Goal: Information Seeking & Learning: Learn about a topic

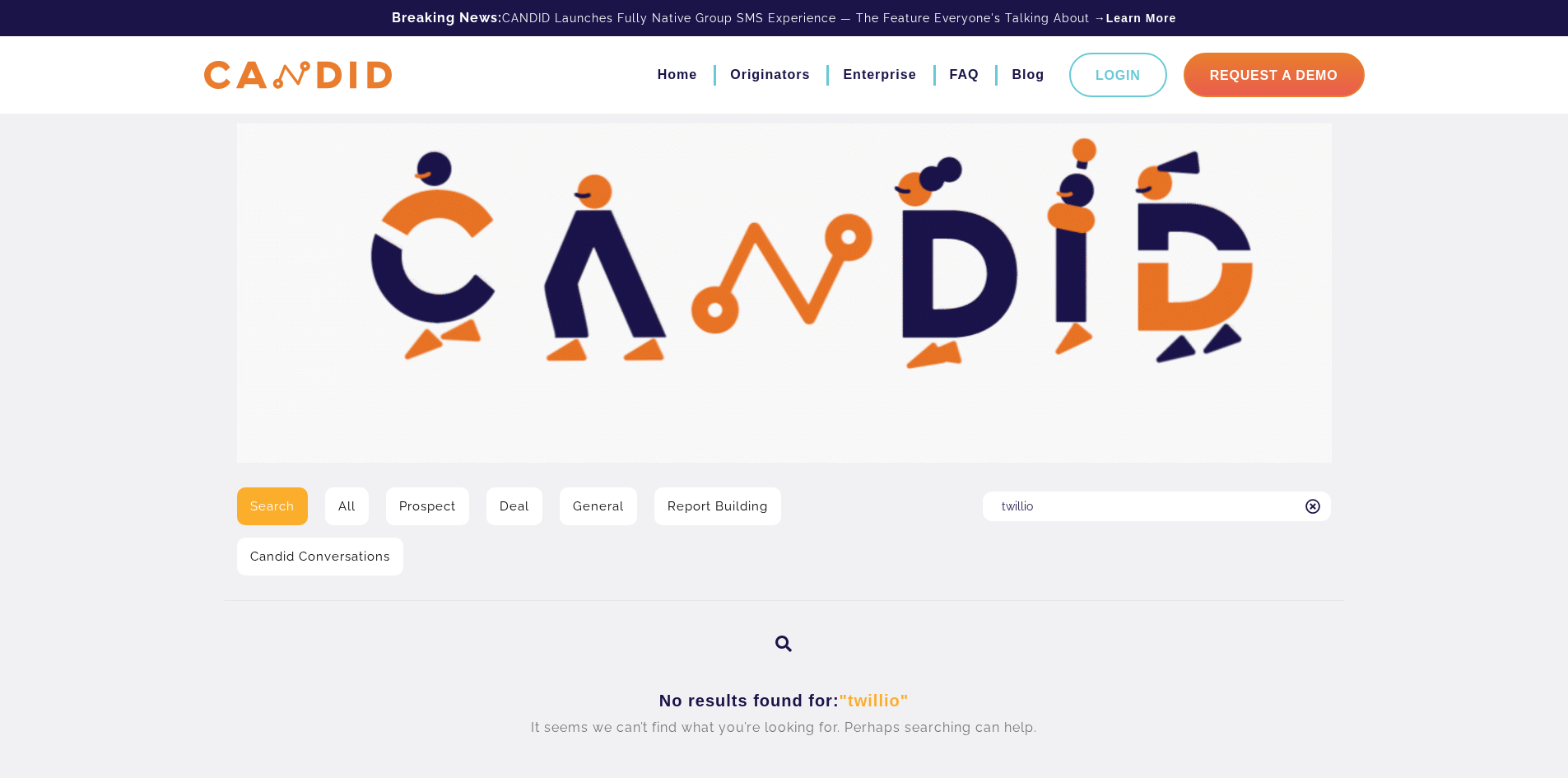
click at [1049, 509] on input "twillio" at bounding box center [1157, 505] width 349 height 29
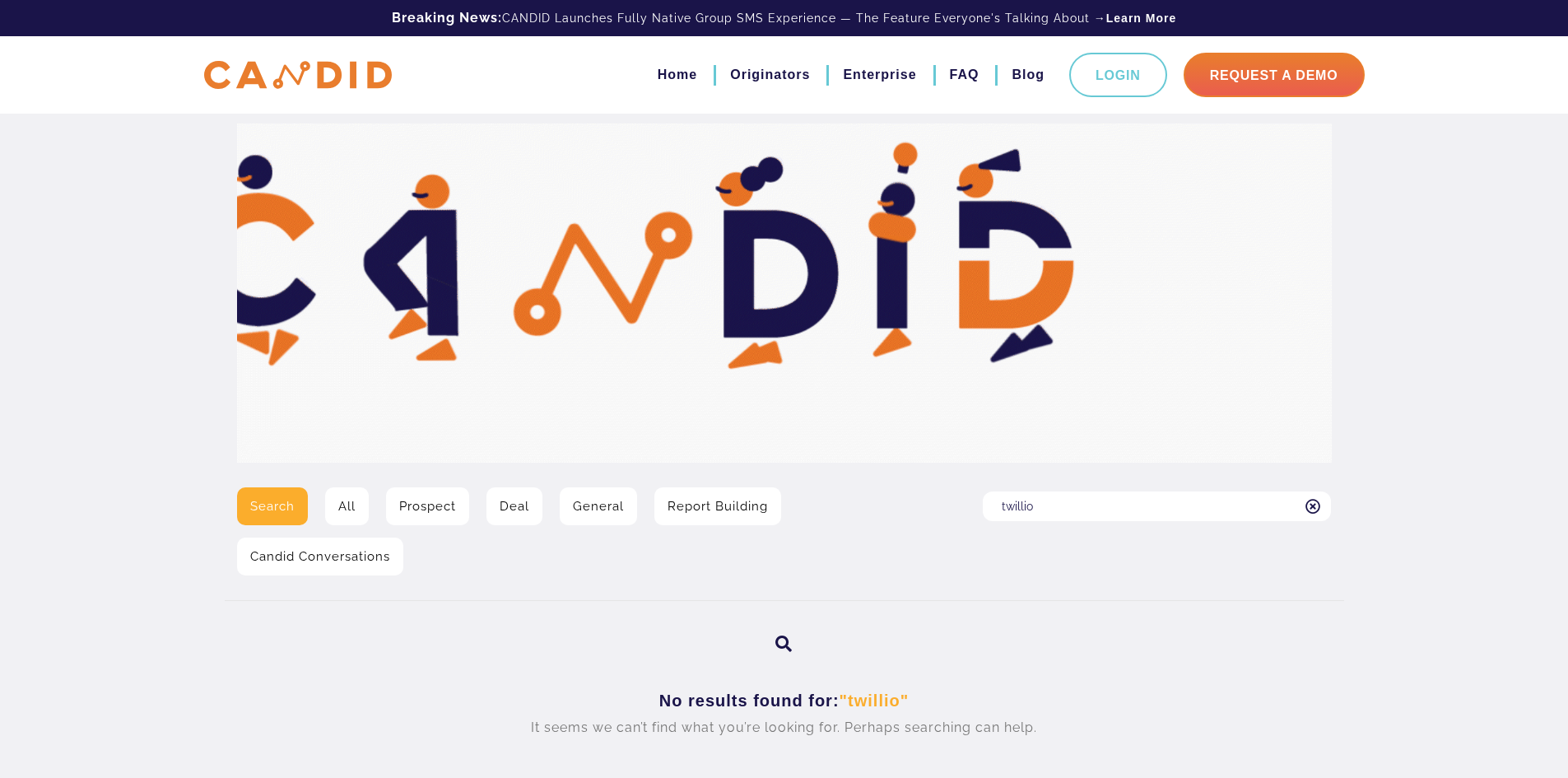
click at [1314, 505] on icon at bounding box center [1313, 506] width 15 height 15
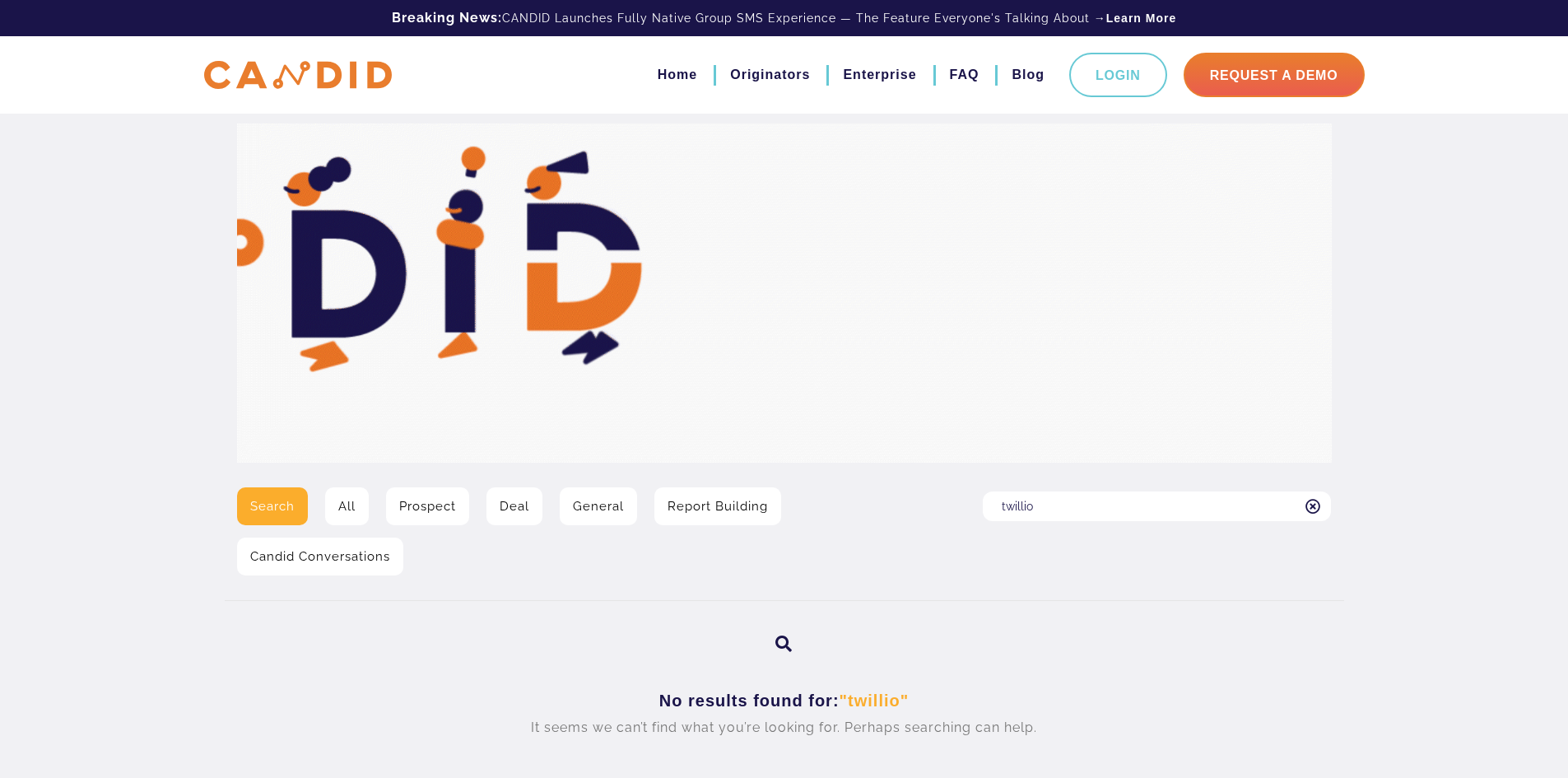
click at [1314, 505] on input "twillio" at bounding box center [1157, 505] width 349 height 29
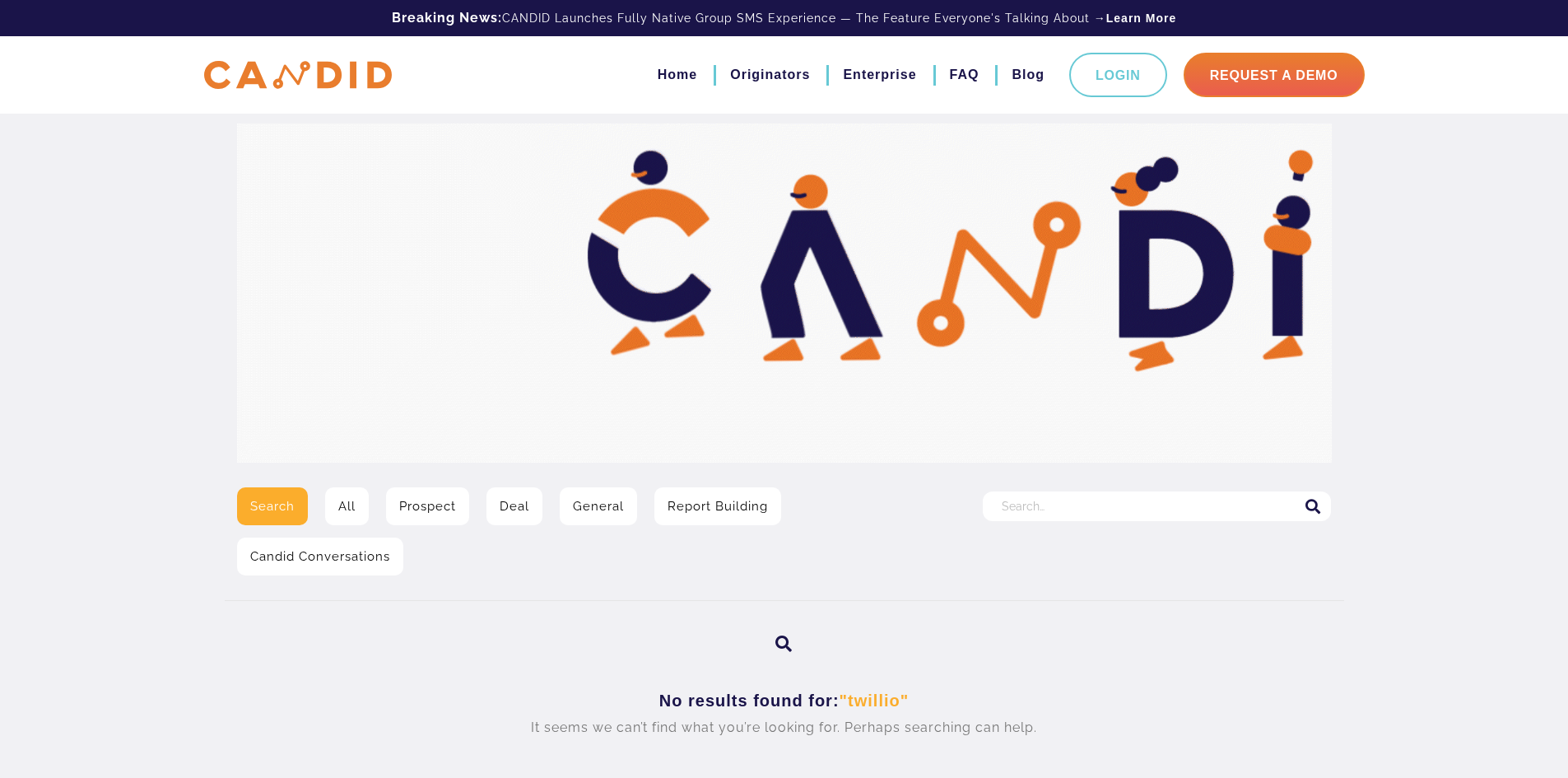
click at [577, 510] on link "General" at bounding box center [597, 506] width 77 height 38
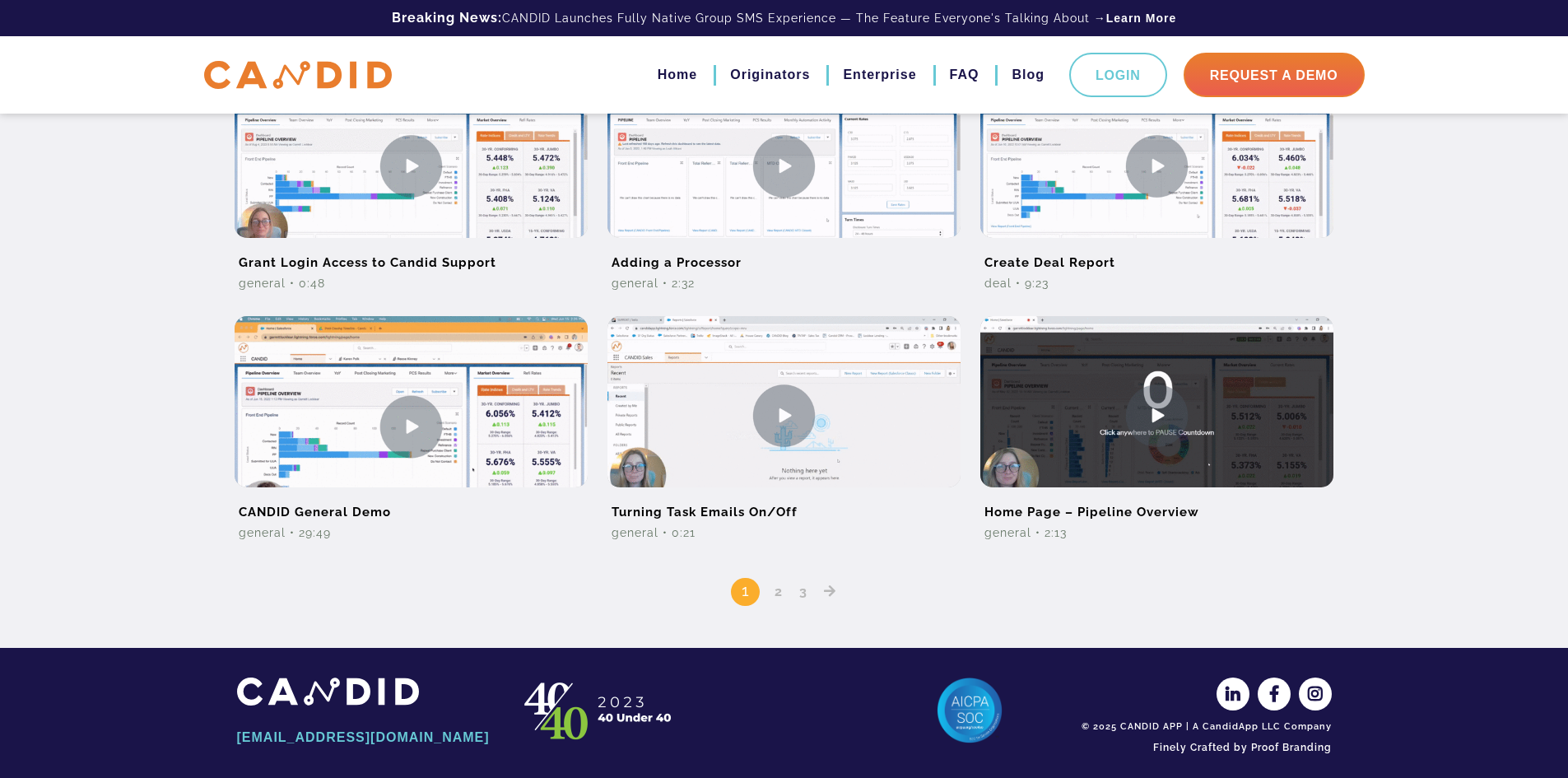
scroll to position [1020, 0]
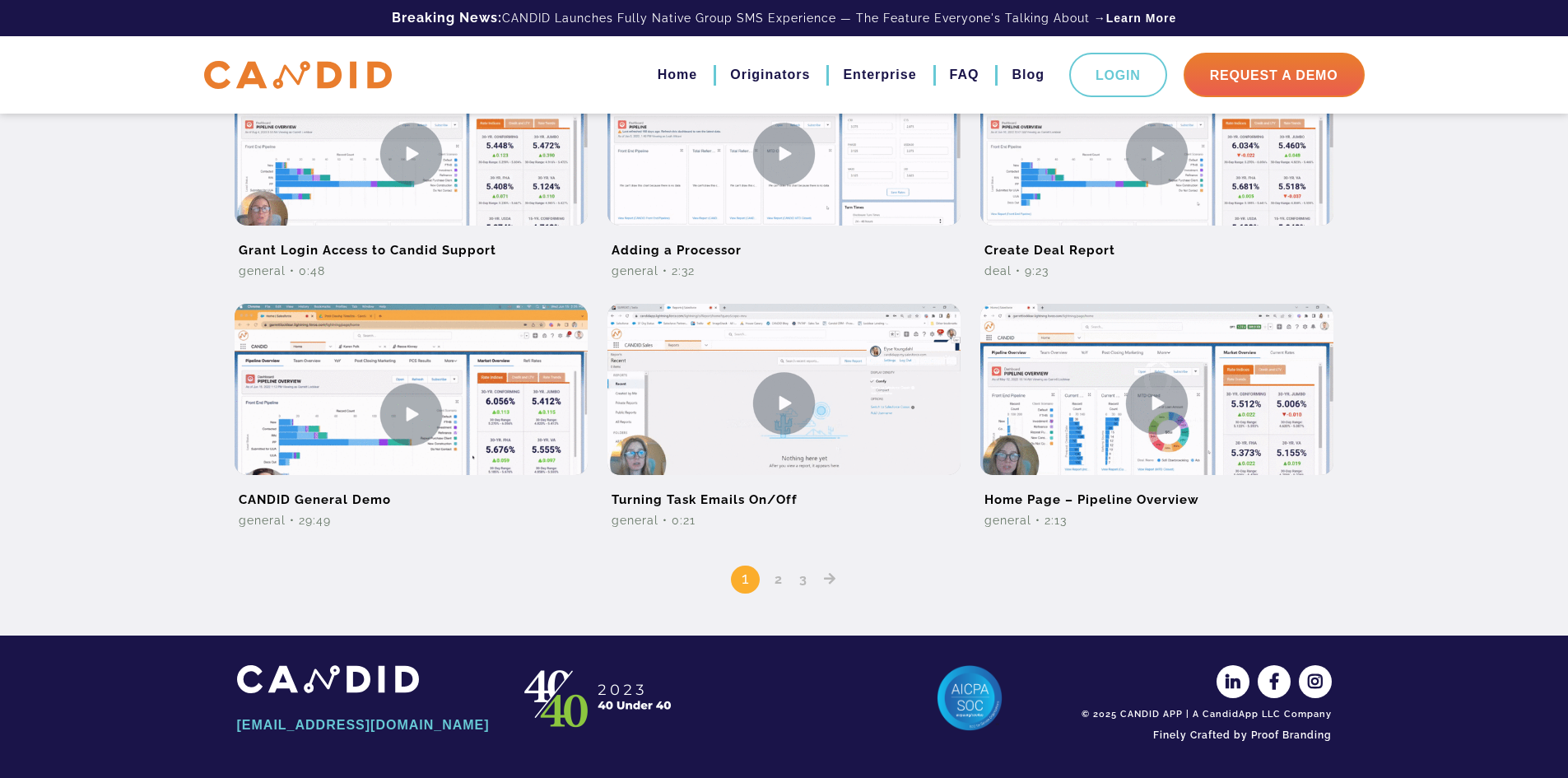
click at [773, 577] on link "2" at bounding box center [779, 579] width 20 height 15
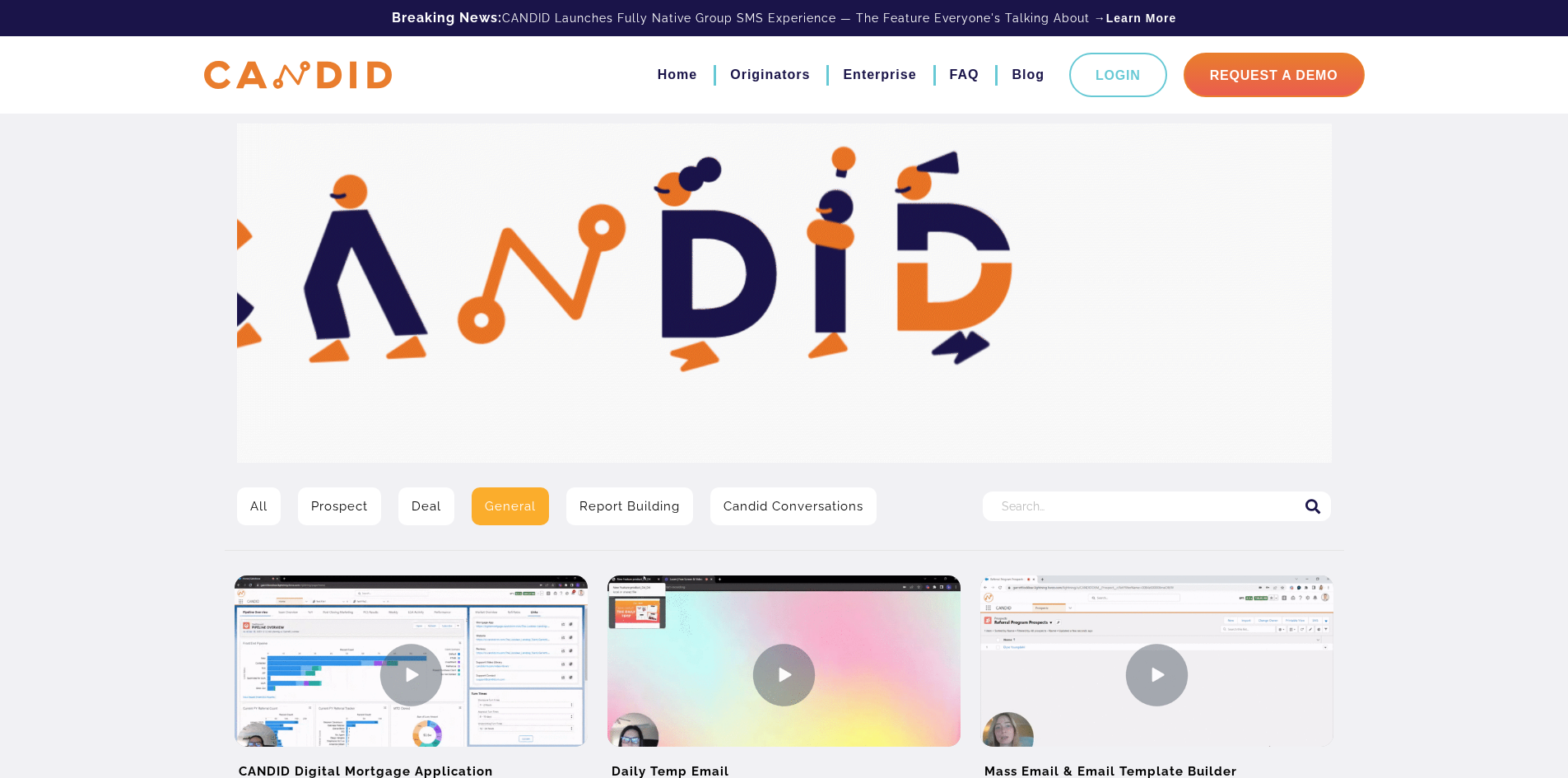
click at [417, 510] on link "Deal" at bounding box center [426, 506] width 56 height 38
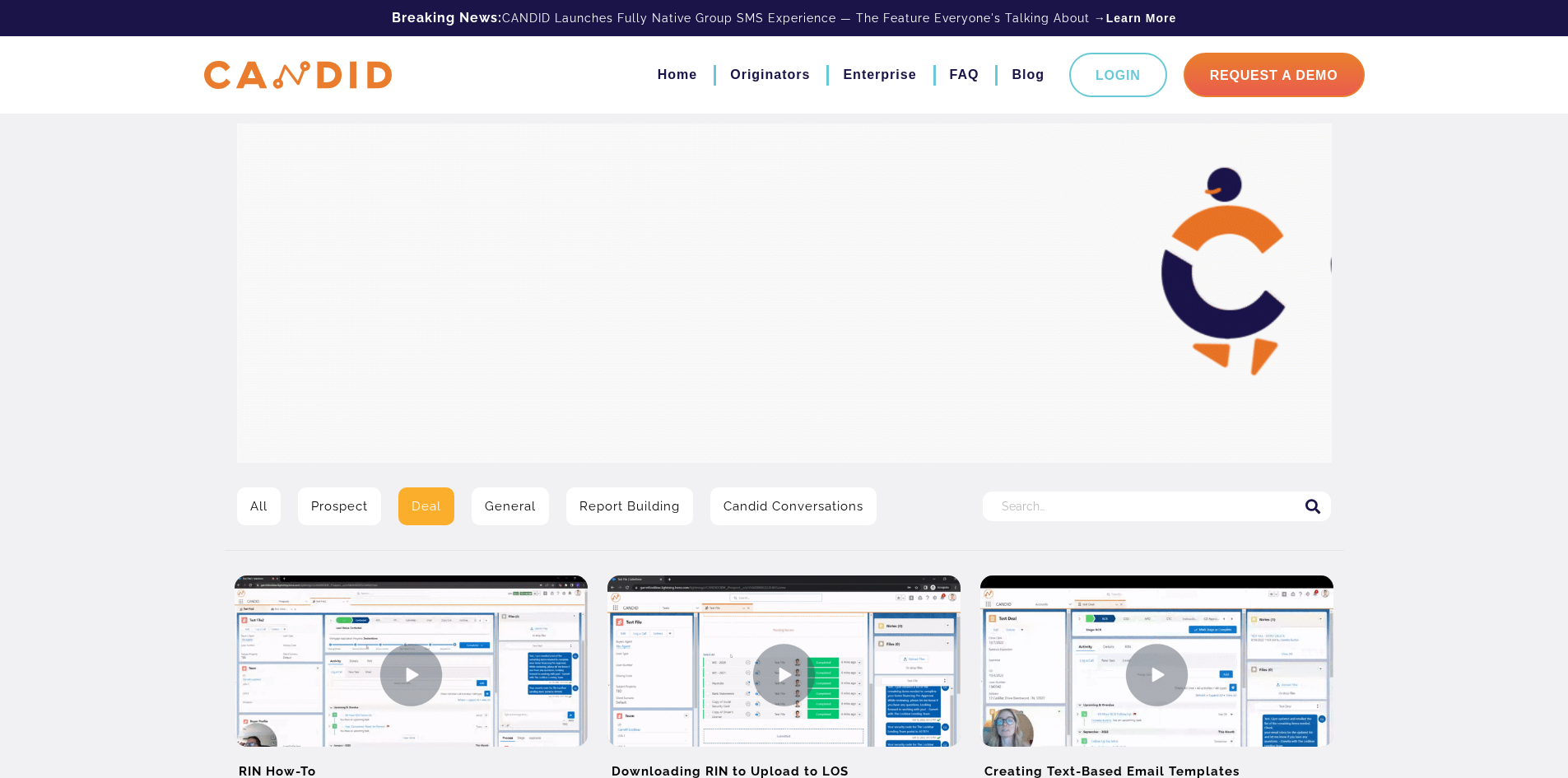
click at [253, 501] on link "All" at bounding box center [259, 506] width 44 height 38
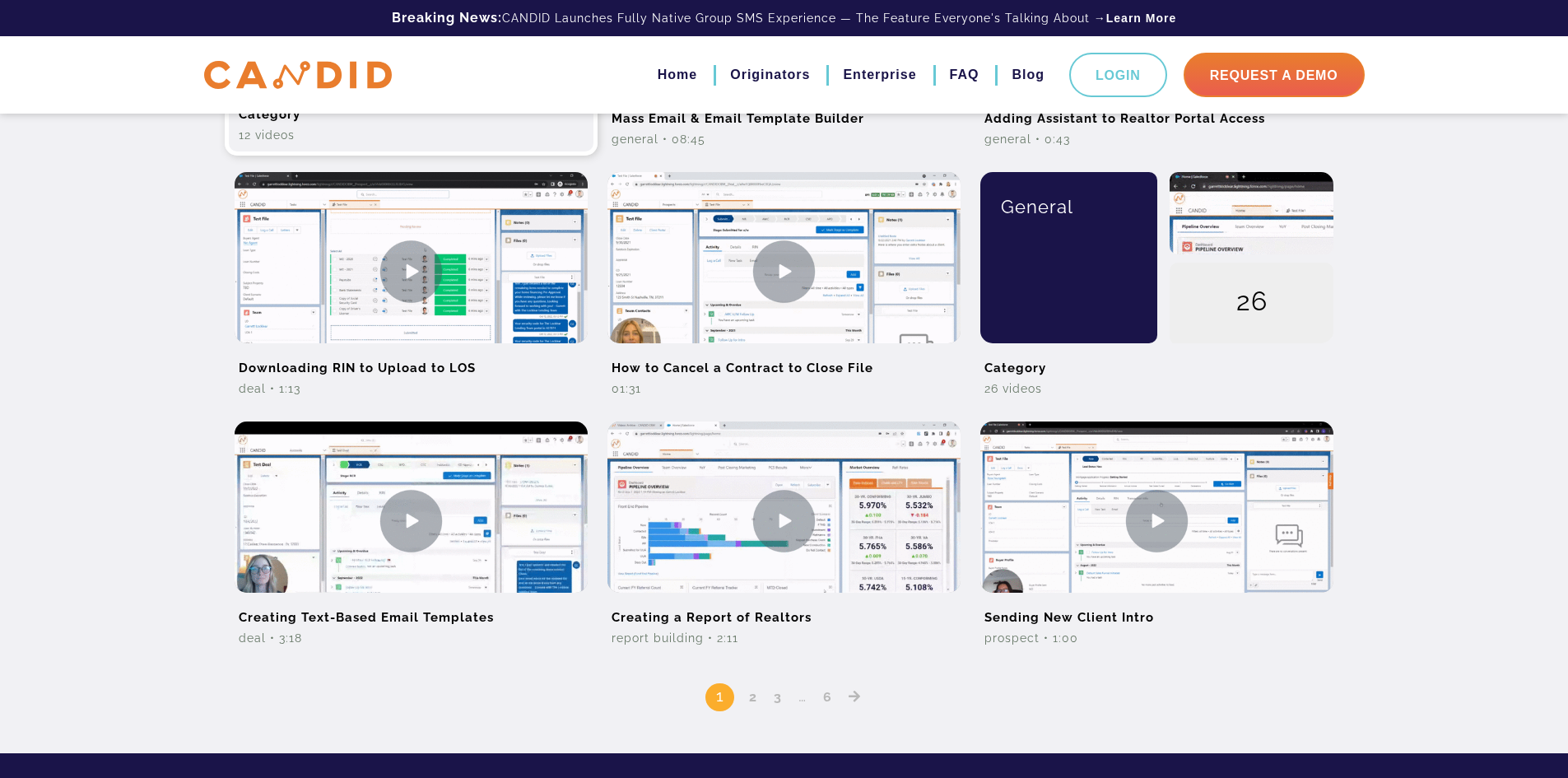
scroll to position [1152, 0]
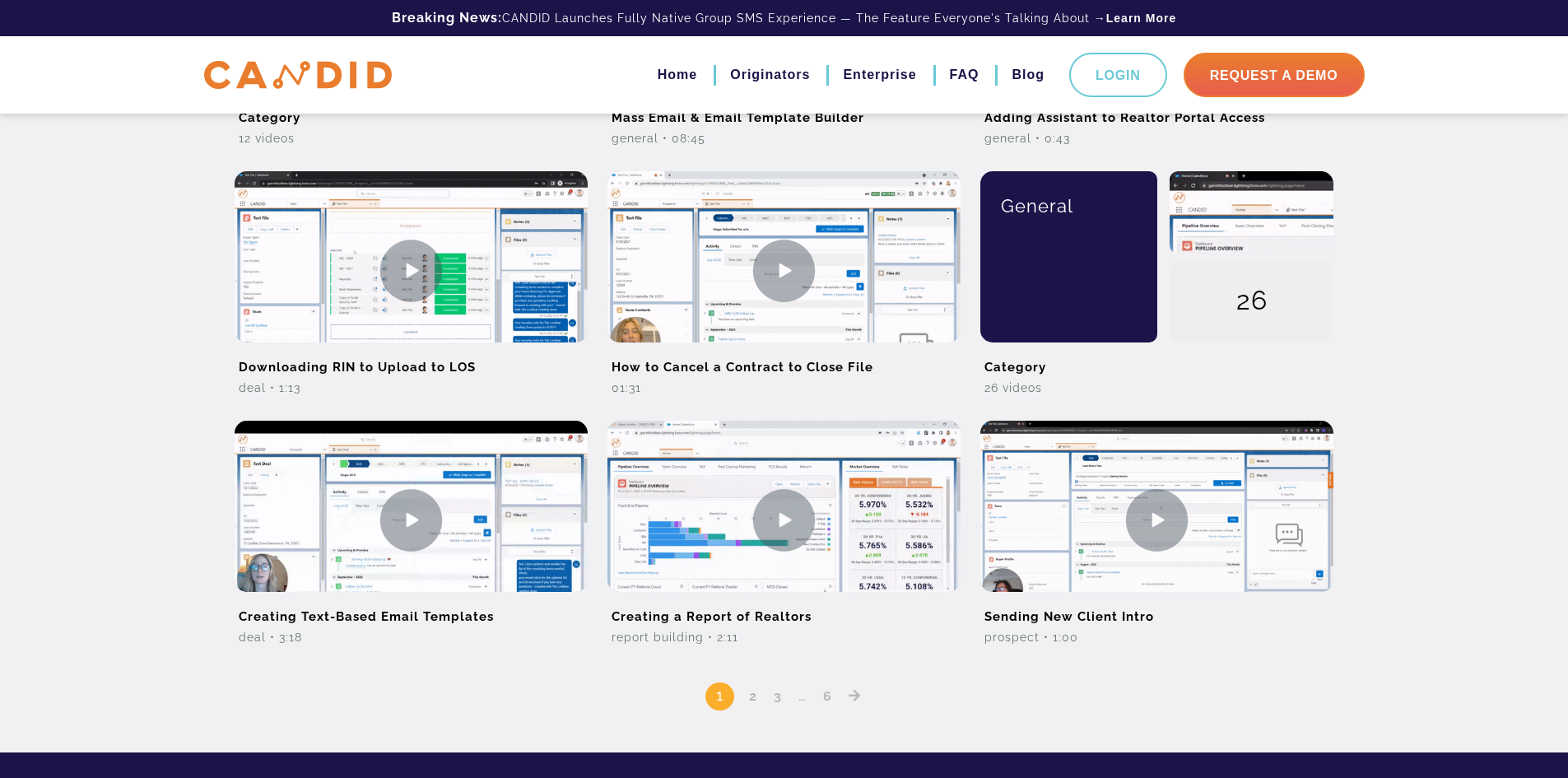
click at [750, 696] on link "2" at bounding box center [753, 696] width 20 height 15
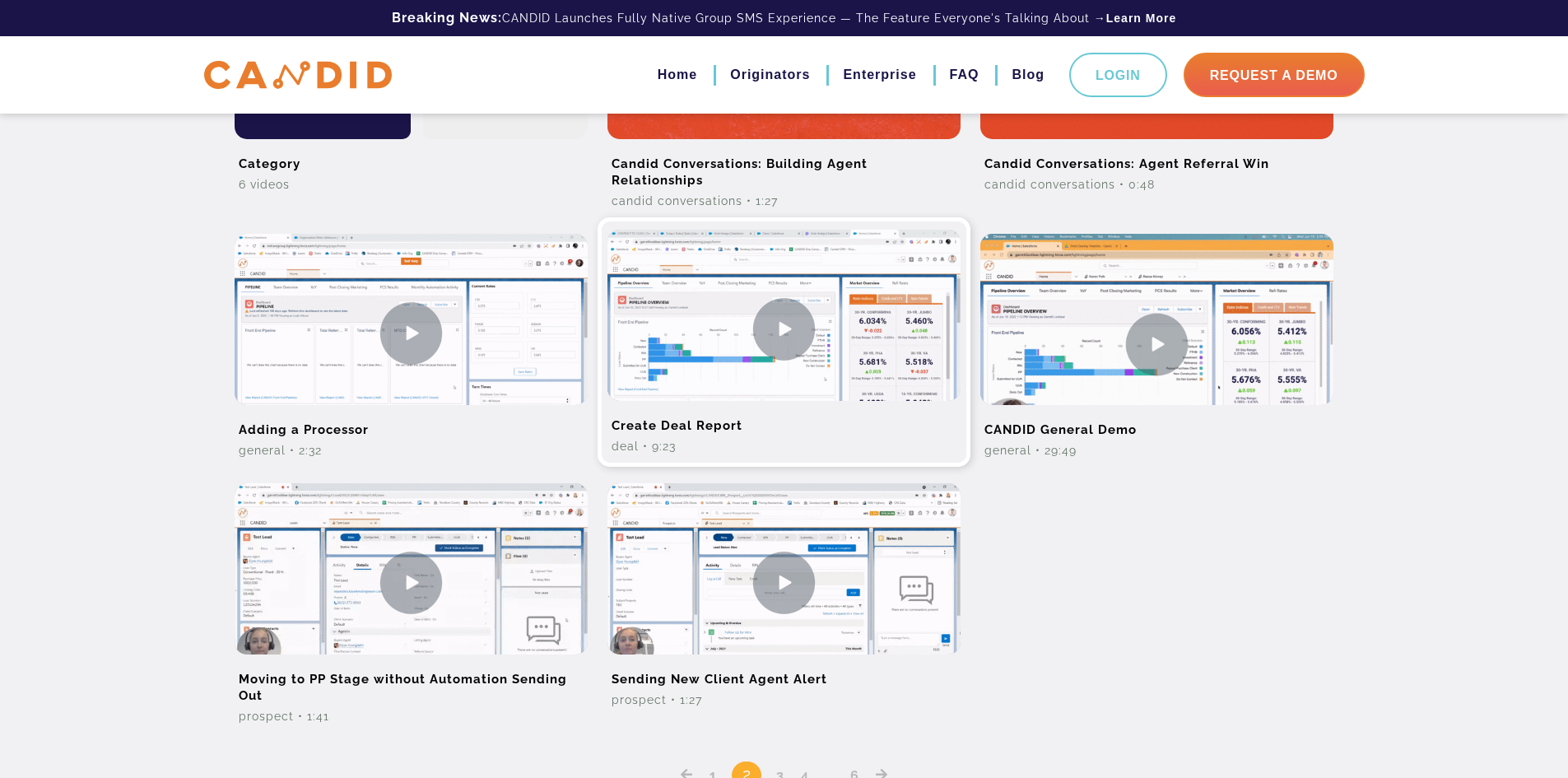
scroll to position [1152, 0]
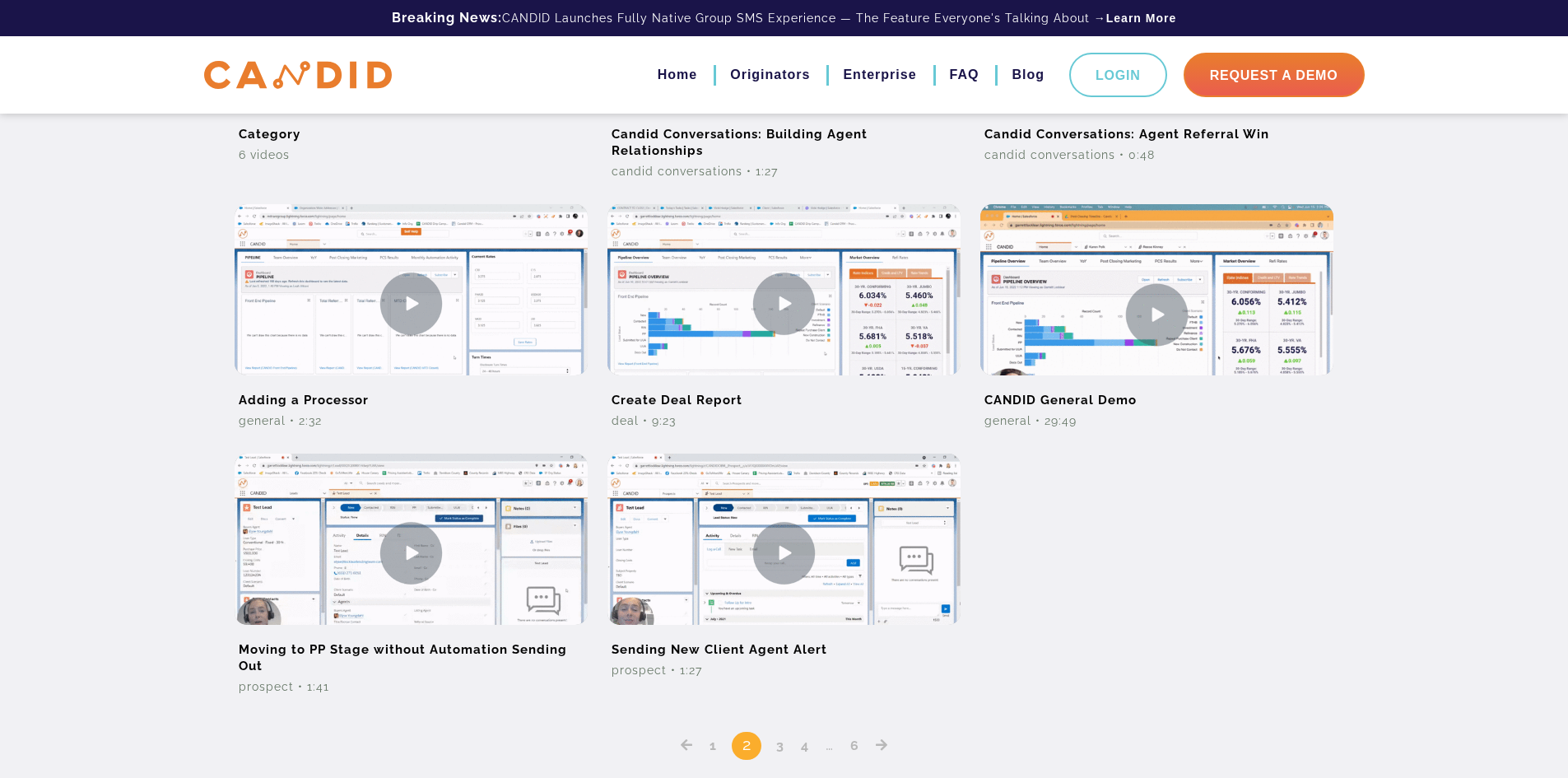
click at [784, 739] on link "3" at bounding box center [780, 746] width 20 height 15
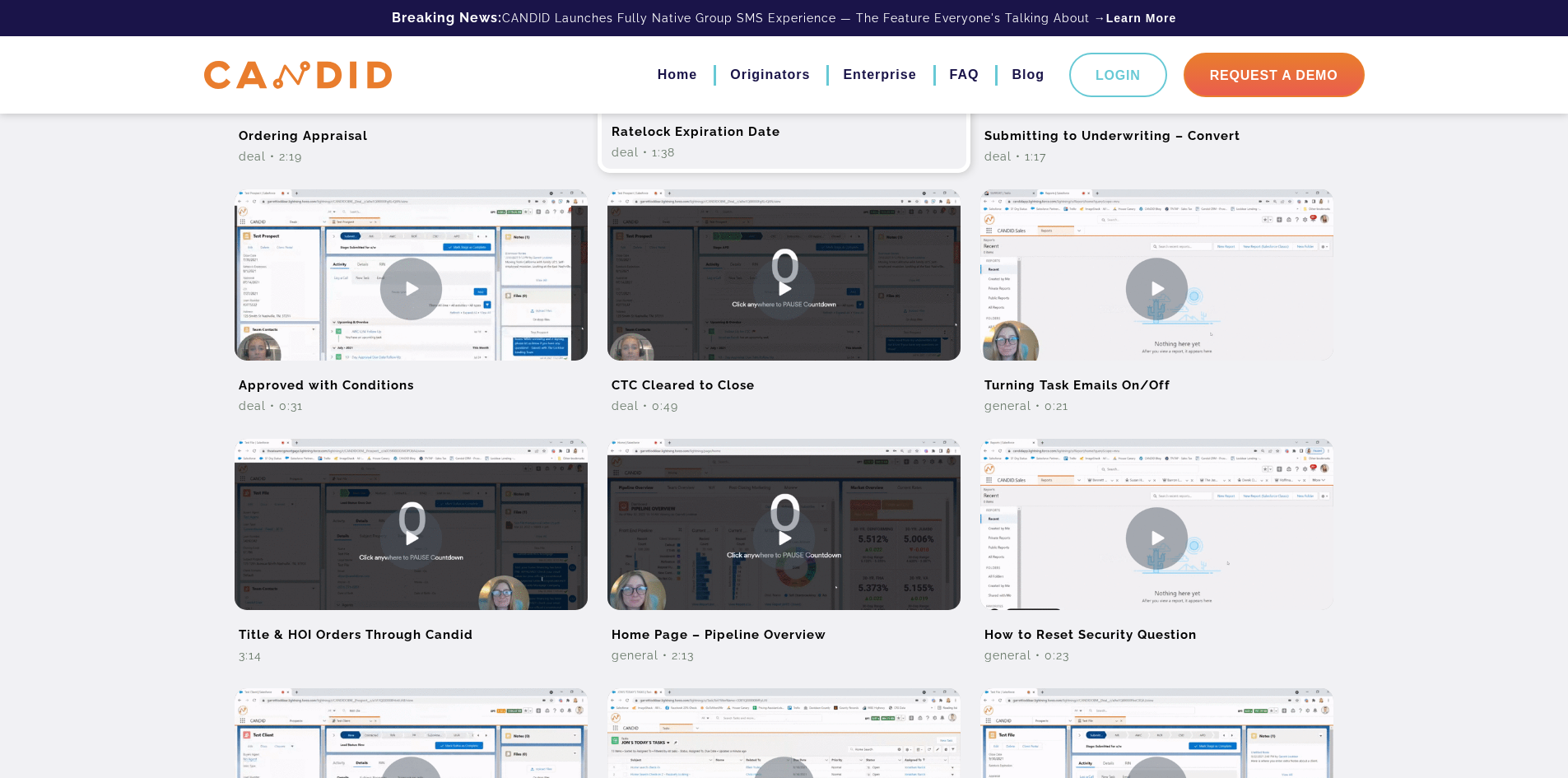
scroll to position [741, 0]
